Goal: Connect with others: Connect with others

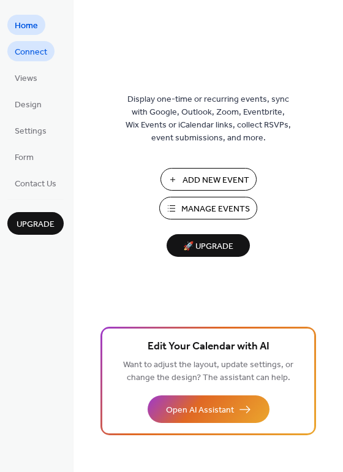
click at [34, 52] on span "Connect" at bounding box center [31, 52] width 32 height 13
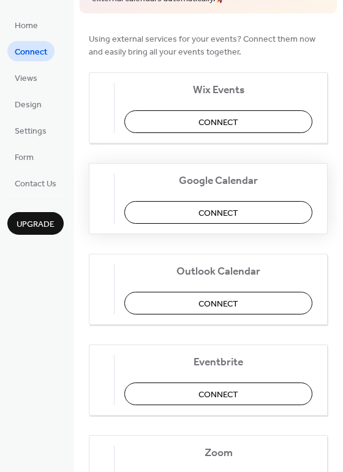
scroll to position [123, 0]
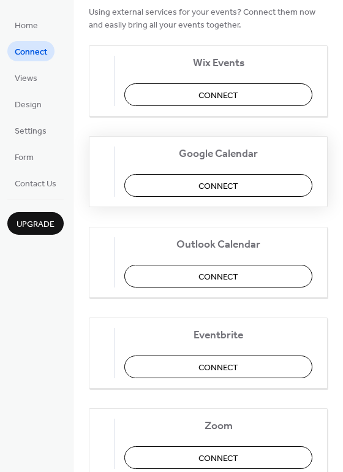
click at [227, 181] on span "Connect" at bounding box center [219, 186] width 40 height 13
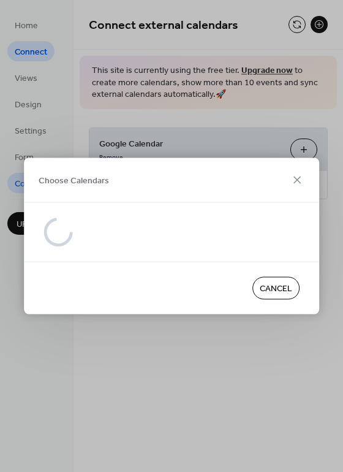
scroll to position [0, 0]
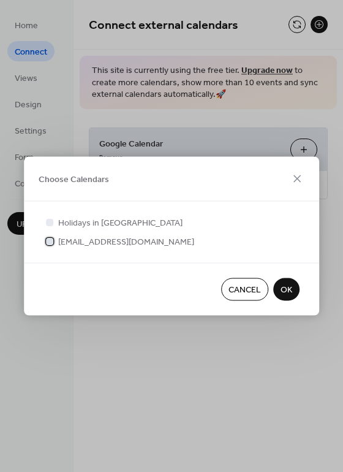
click at [50, 240] on div at bounding box center [49, 240] width 7 height 7
click at [289, 288] on span "OK" at bounding box center [287, 290] width 12 height 13
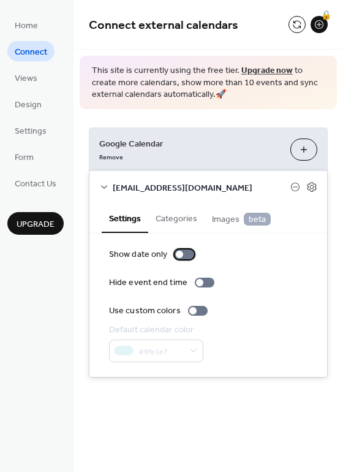
click at [184, 251] on div at bounding box center [185, 254] width 20 height 10
click at [198, 308] on div at bounding box center [198, 311] width 20 height 10
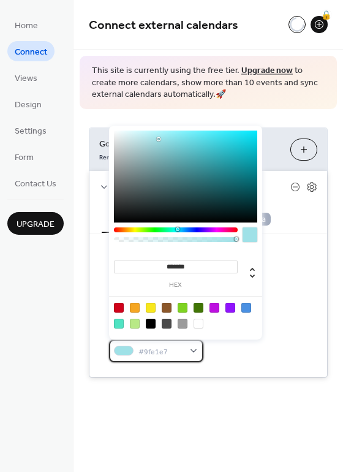
click at [192, 352] on div "#9fe1e7" at bounding box center [156, 351] width 94 height 23
click at [208, 355] on div "Default calendar color #9fe1e7" at bounding box center [208, 343] width 199 height 39
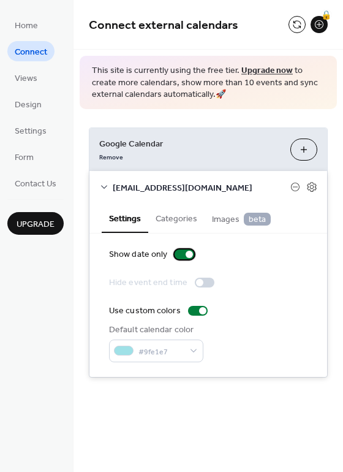
click at [173, 257] on label "Show date only" at bounding box center [154, 254] width 90 height 13
click at [205, 281] on div at bounding box center [205, 283] width 20 height 10
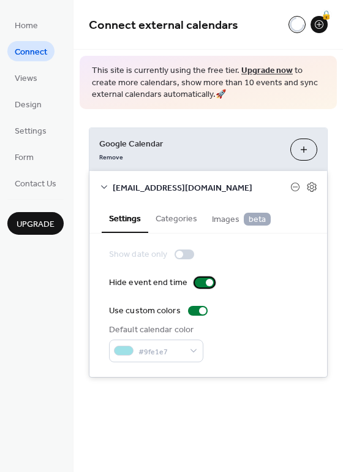
click at [196, 281] on div at bounding box center [205, 283] width 20 height 10
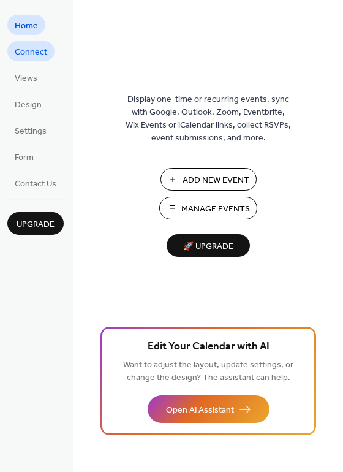
click at [28, 54] on span "Connect" at bounding box center [31, 52] width 32 height 13
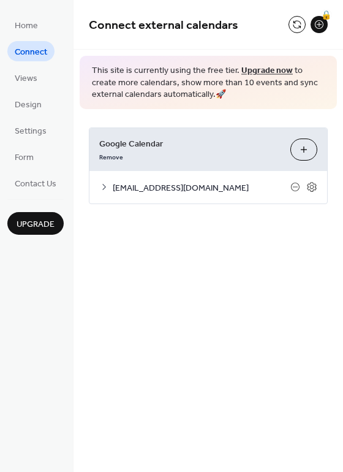
click at [104, 182] on icon at bounding box center [104, 187] width 10 height 10
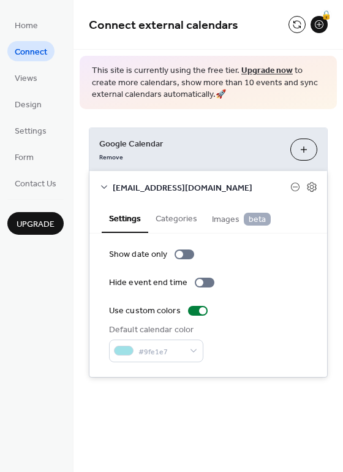
click at [183, 226] on button "Categories" at bounding box center [176, 217] width 56 height 28
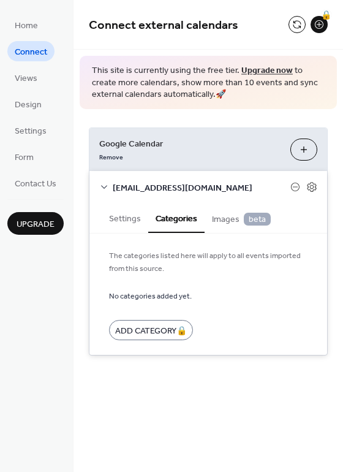
click at [223, 216] on span "Images beta" at bounding box center [241, 219] width 59 height 13
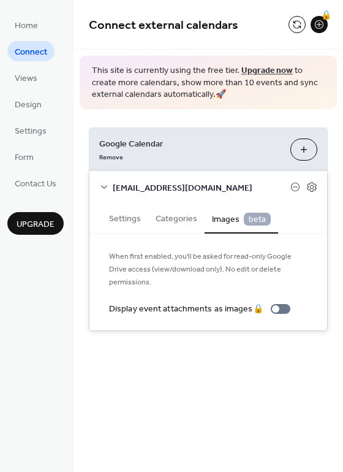
click at [183, 222] on button "Categories" at bounding box center [176, 217] width 56 height 28
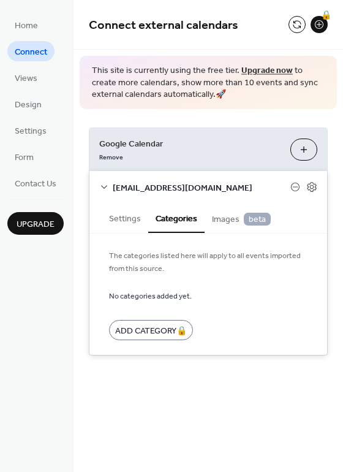
click at [116, 214] on button "Settings" at bounding box center [125, 217] width 47 height 28
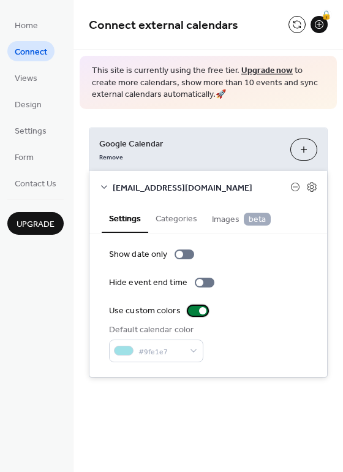
click at [192, 308] on div at bounding box center [198, 311] width 20 height 10
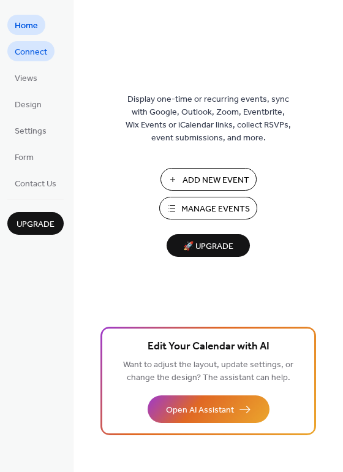
click at [24, 48] on span "Connect" at bounding box center [31, 52] width 32 height 13
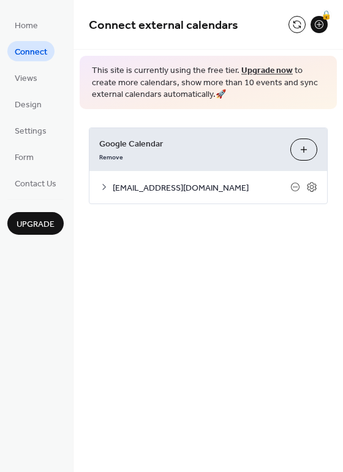
click at [105, 186] on icon at bounding box center [104, 187] width 10 height 10
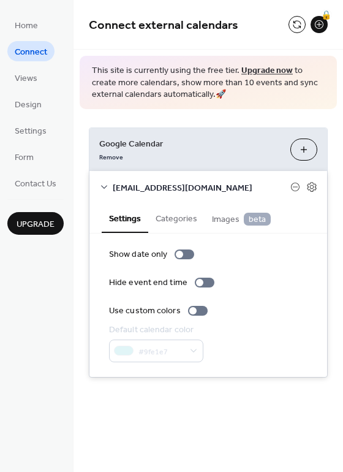
click at [180, 213] on button "Categories" at bounding box center [176, 217] width 56 height 28
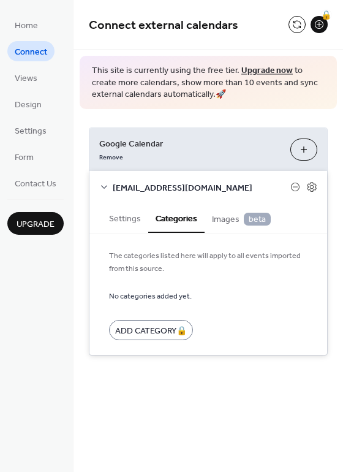
click at [126, 221] on button "Settings" at bounding box center [125, 217] width 47 height 28
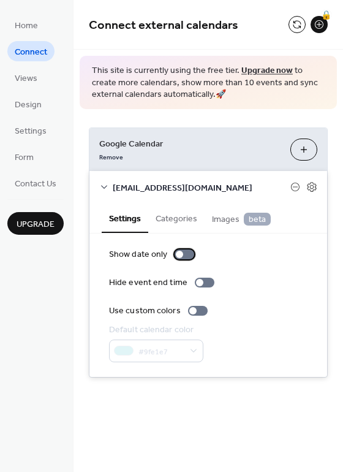
click at [181, 254] on div at bounding box center [185, 254] width 20 height 10
